Goal: Transaction & Acquisition: Purchase product/service

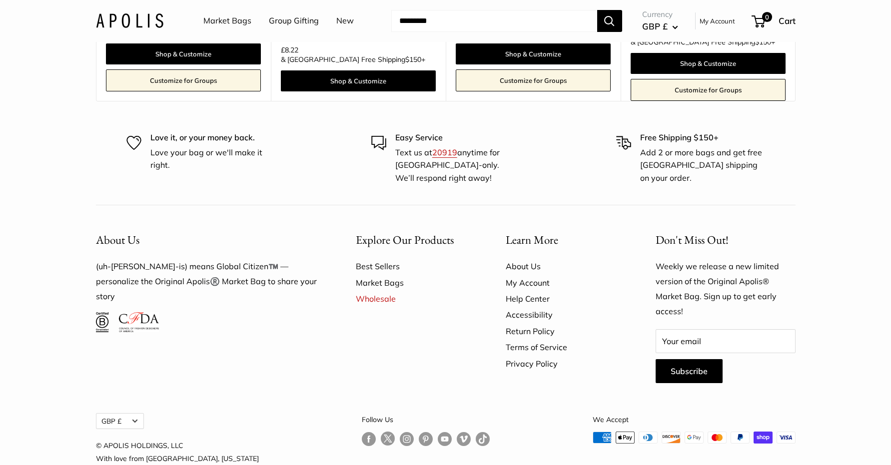
scroll to position [2375, 0]
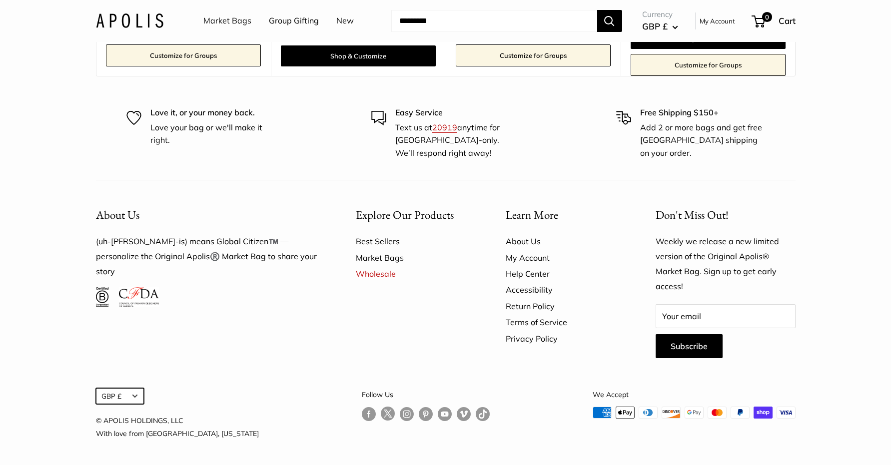
click at [138, 396] on button "GBP £" at bounding box center [120, 396] width 48 height 16
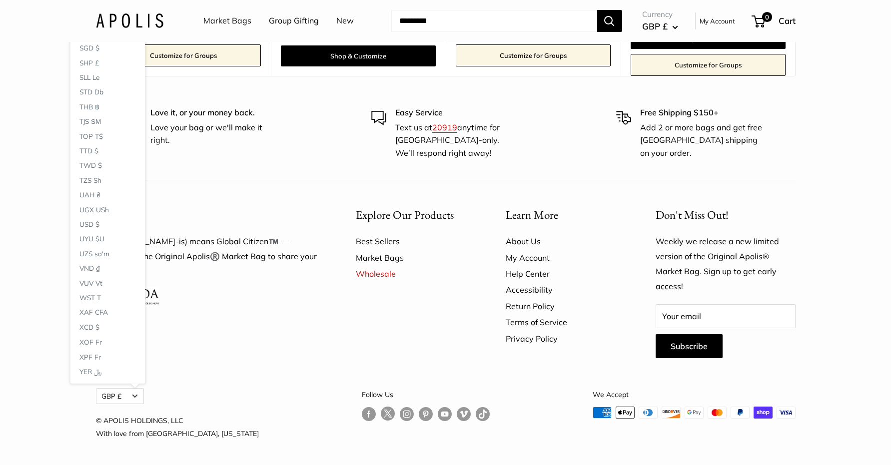
click at [228, 381] on div "About Us (uh-[PERSON_NAME]-is) means Global Citizen™️ — personalize the Origina…" at bounding box center [446, 323] width 700 height 286
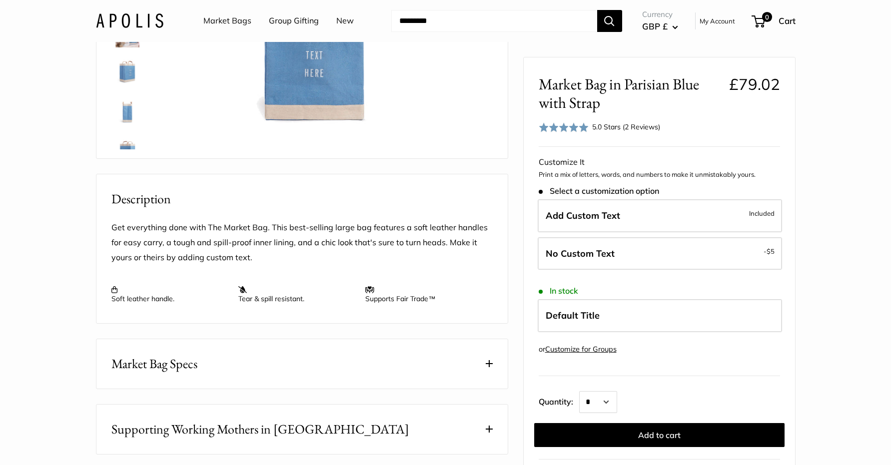
scroll to position [0, 0]
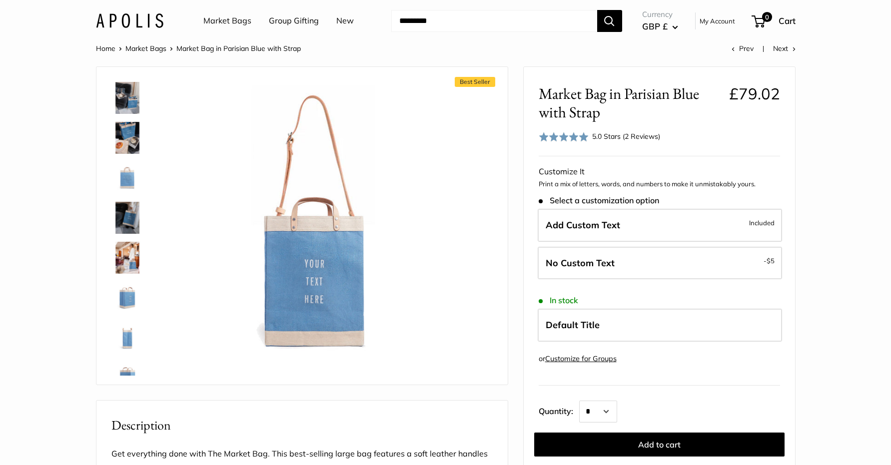
click at [718, 22] on link "My Account" at bounding box center [717, 21] width 35 height 12
click at [469, 269] on div "Best Seller Pause Play % buffered 00:00 Unmute Mute Exit fullscreen Enter fulls…" at bounding box center [302, 226] width 386 height 298
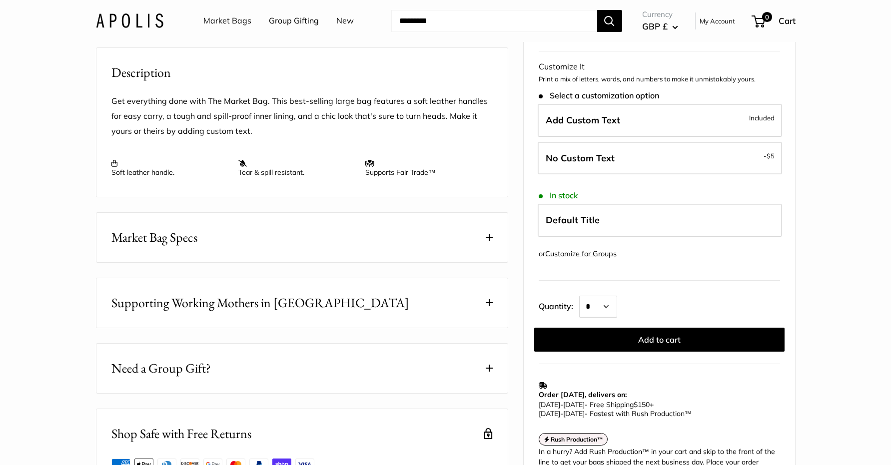
scroll to position [400, 0]
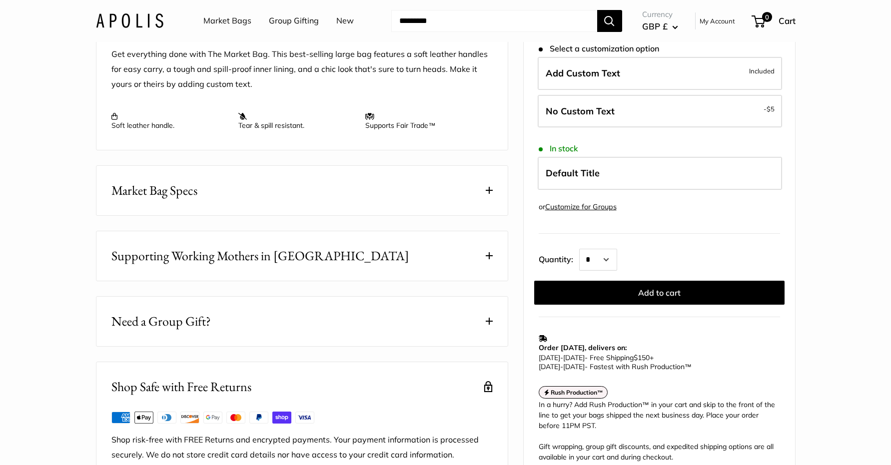
click at [487, 194] on span at bounding box center [489, 190] width 7 height 7
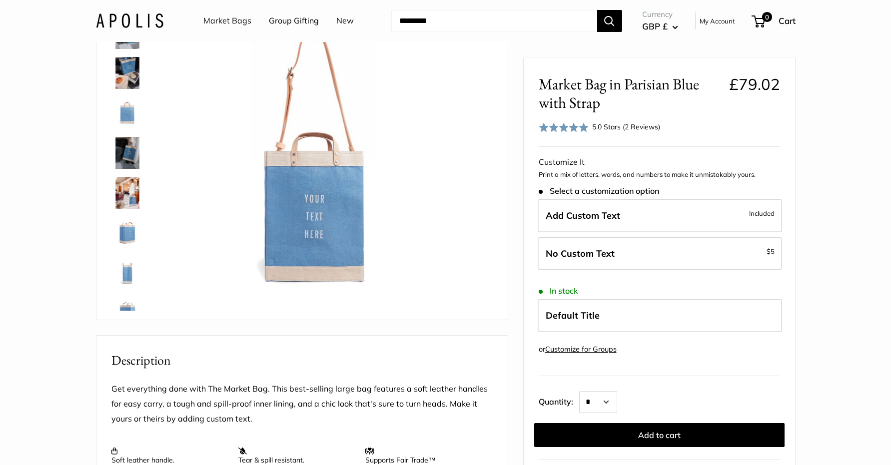
scroll to position [0, 0]
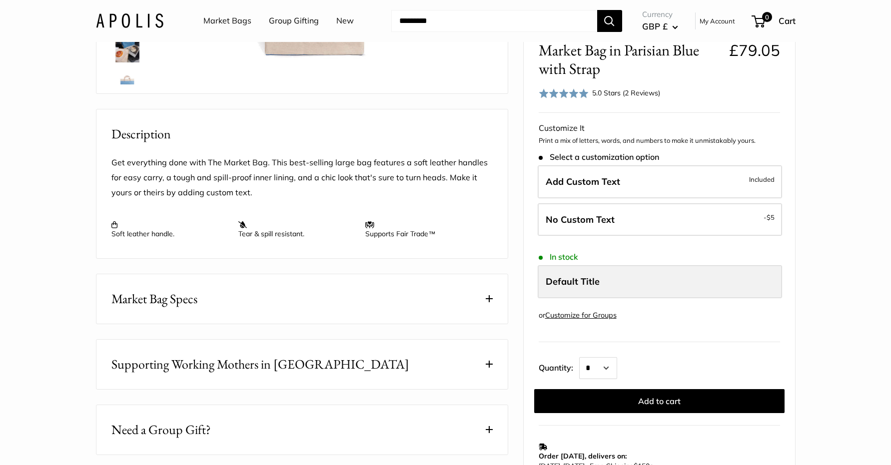
scroll to position [300, 0]
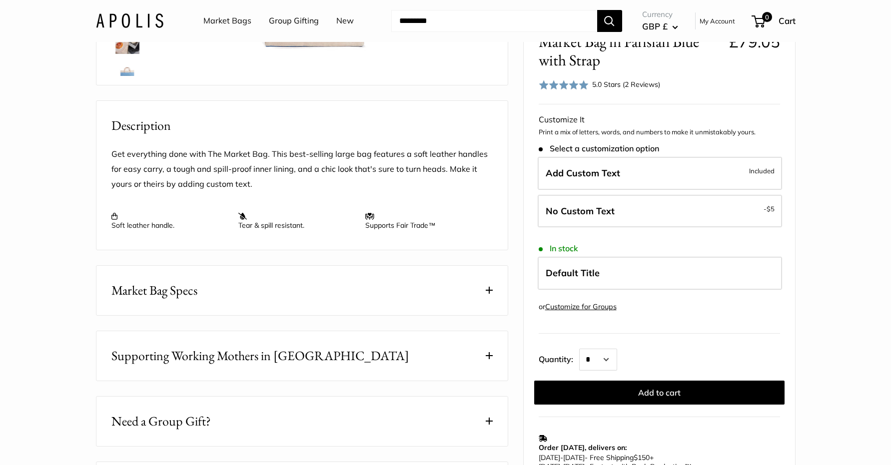
click at [489, 294] on span at bounding box center [489, 290] width 7 height 7
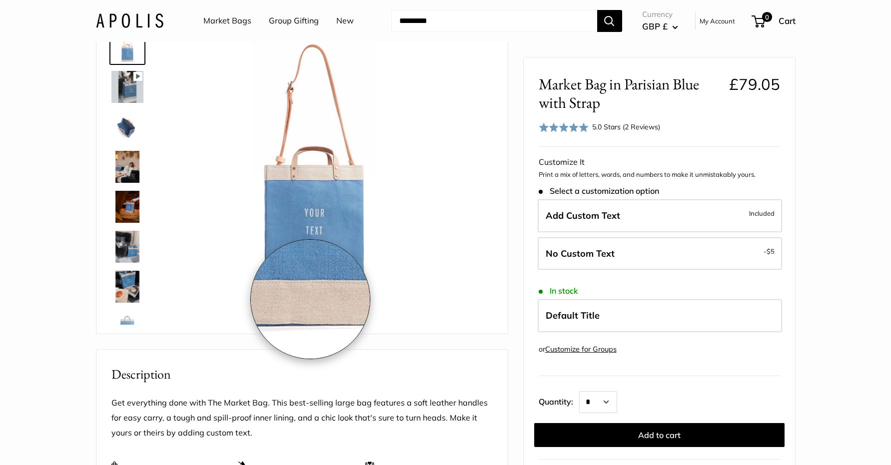
scroll to position [50, 0]
